Goal: Use online tool/utility: Use online tool/utility

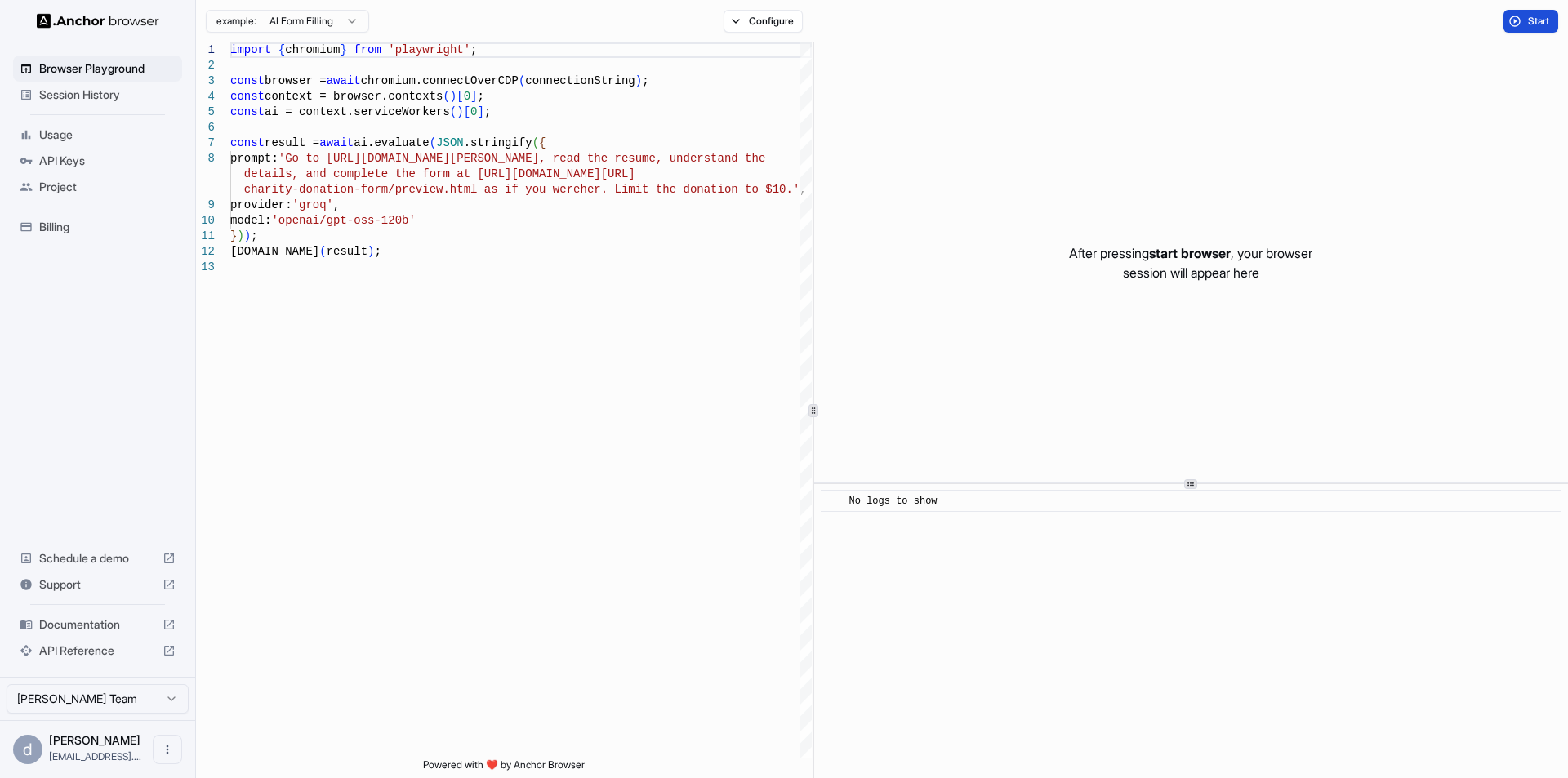
click at [1536, 15] on span "Start" at bounding box center [1539, 21] width 23 height 13
click at [836, 25] on button at bounding box center [837, 21] width 28 height 23
